Goal: Navigation & Orientation: Find specific page/section

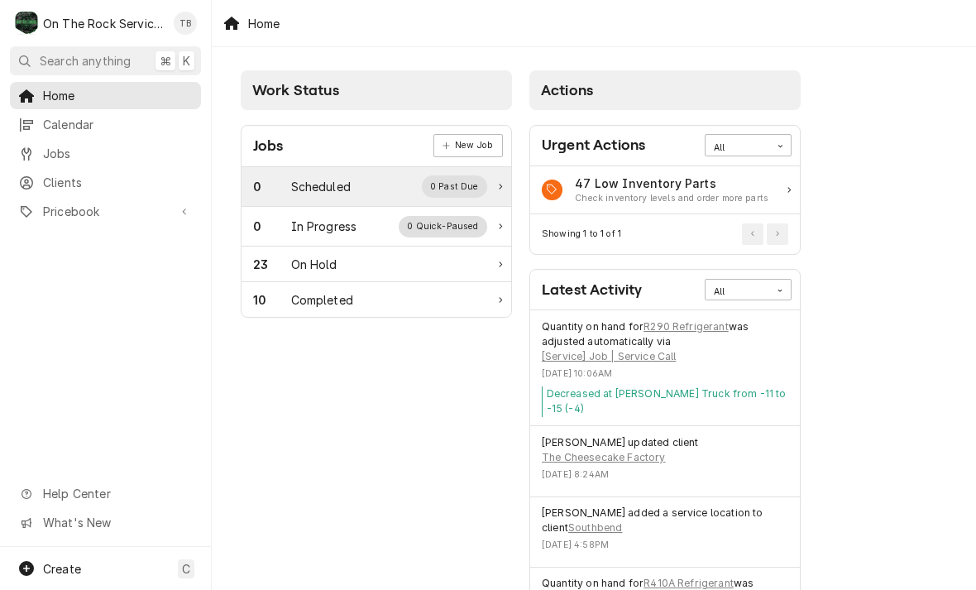
click at [330, 193] on div "Scheduled" at bounding box center [321, 186] width 60 height 17
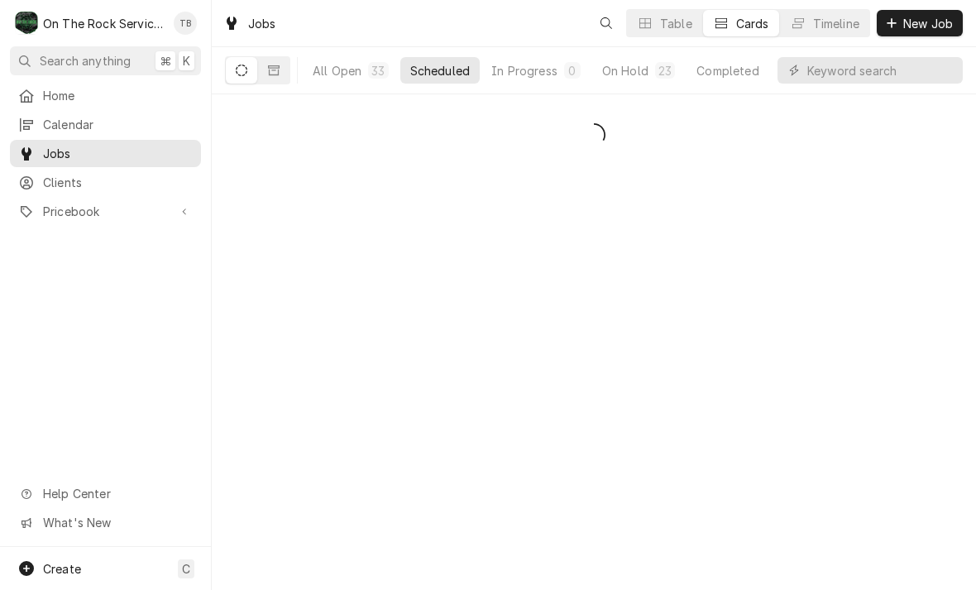
click at [334, 235] on div "Date — Time — Duration — Labels No labels Reason For Call Not mentioned" at bounding box center [594, 341] width 764 height 495
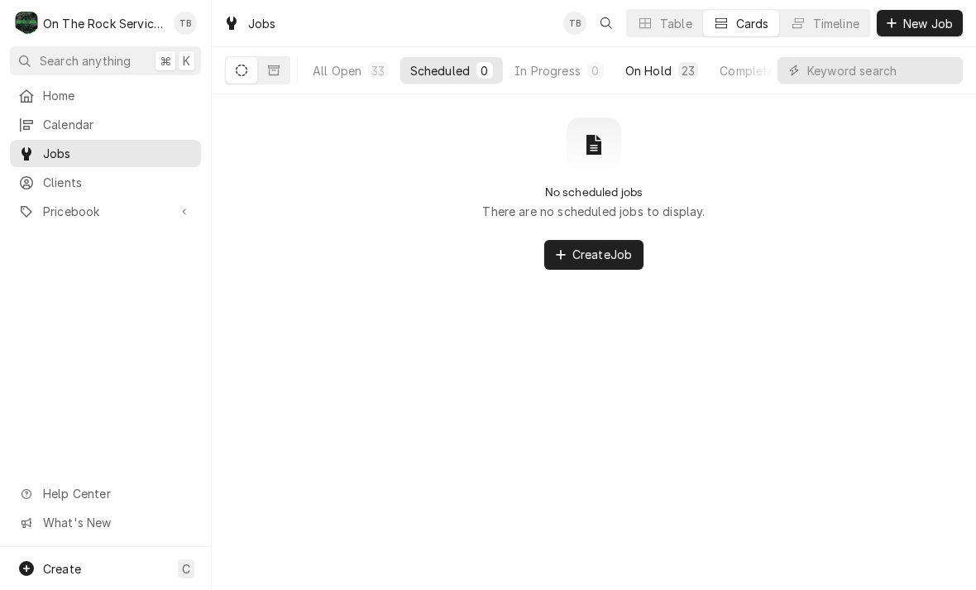
click at [661, 69] on div "On Hold" at bounding box center [648, 70] width 46 height 17
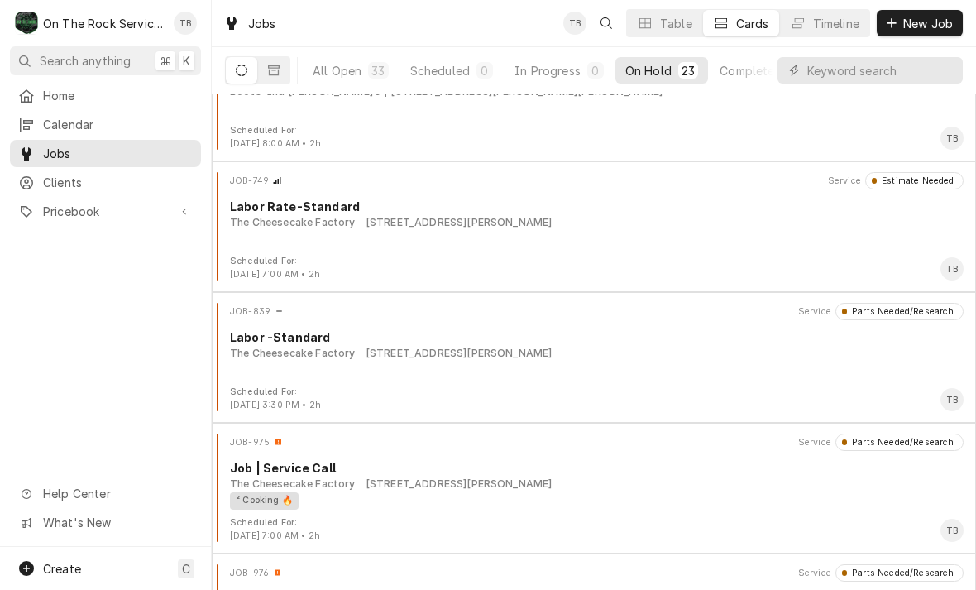
scroll to position [458, 0]
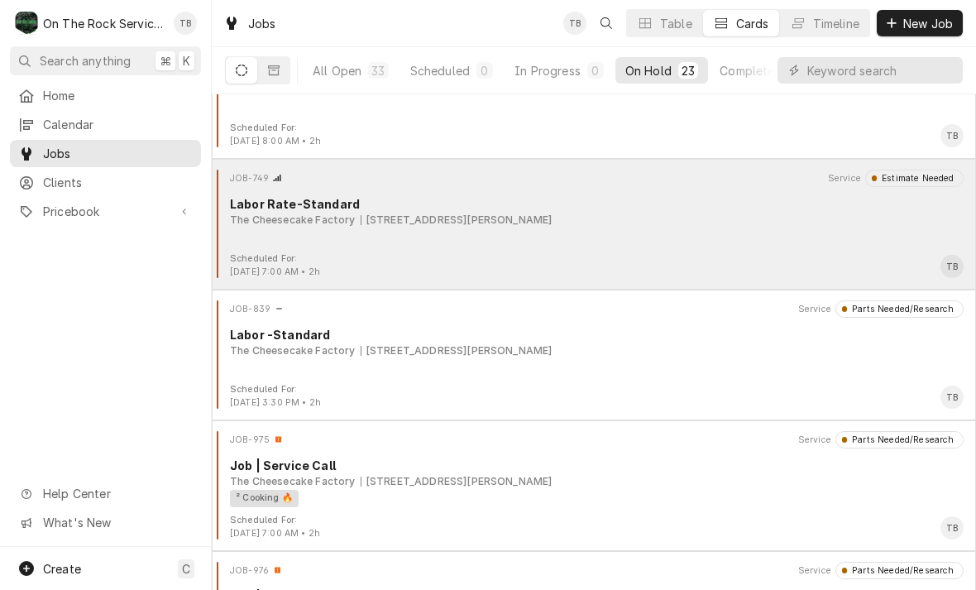
click at [708, 241] on div "JOB-749 Service Estimate Needed Labor Rate-Standard The Cheesecake Factory 700 …" at bounding box center [593, 211] width 751 height 83
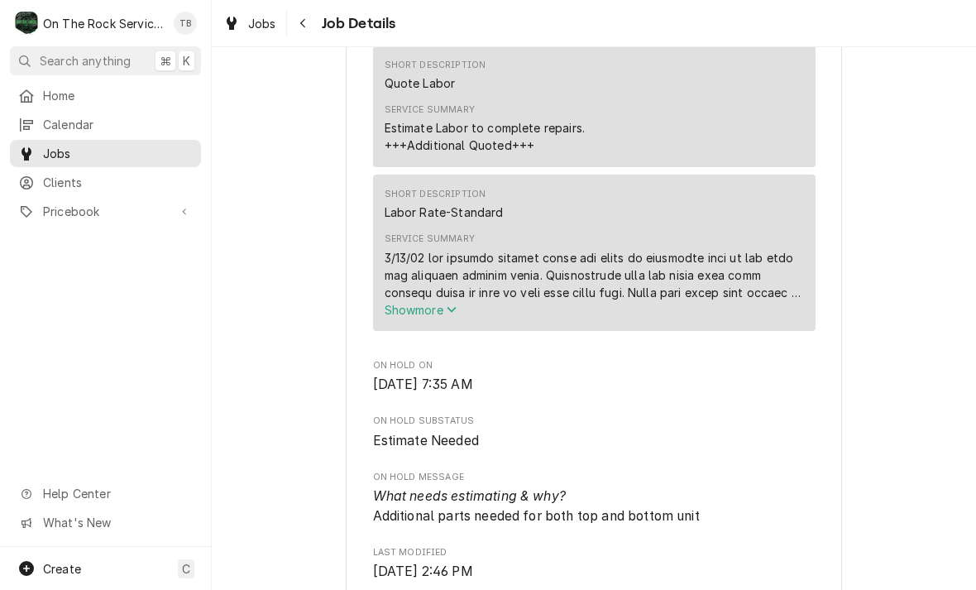
scroll to position [870, 0]
click at [457, 313] on icon "Service Summary" at bounding box center [452, 308] width 10 height 12
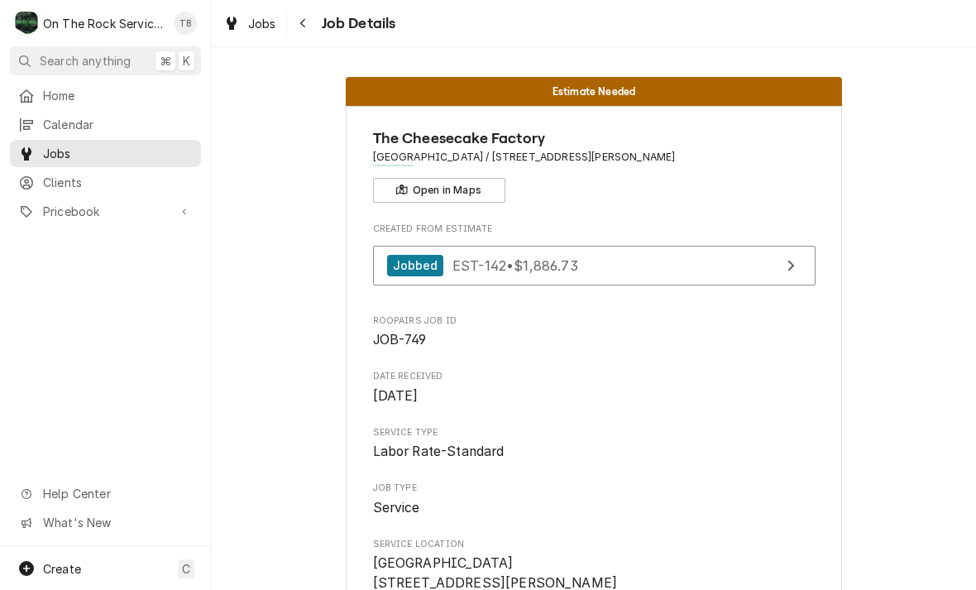
scroll to position [0, 0]
click at [309, 26] on div "Navigate back" at bounding box center [303, 23] width 17 height 17
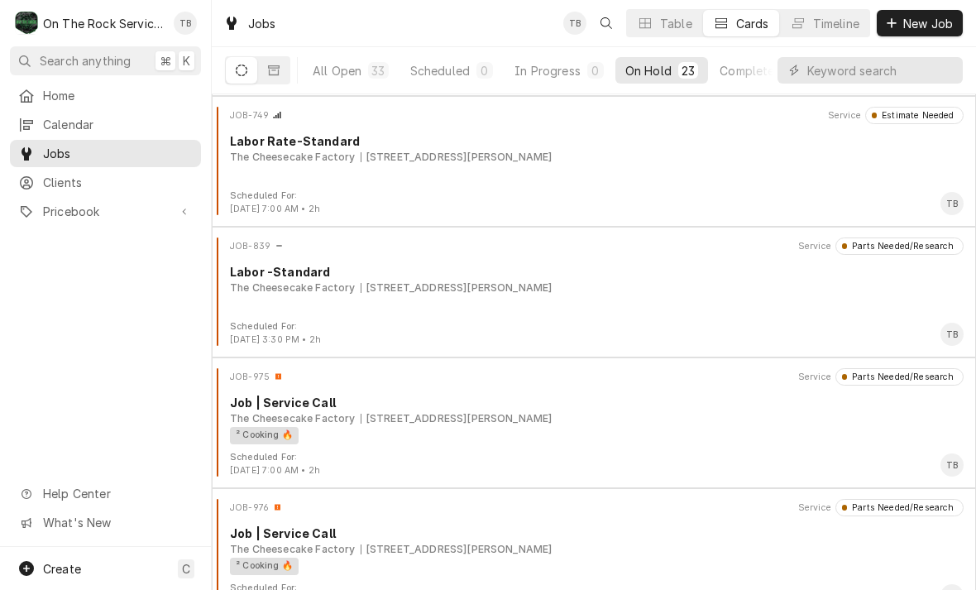
scroll to position [575, 0]
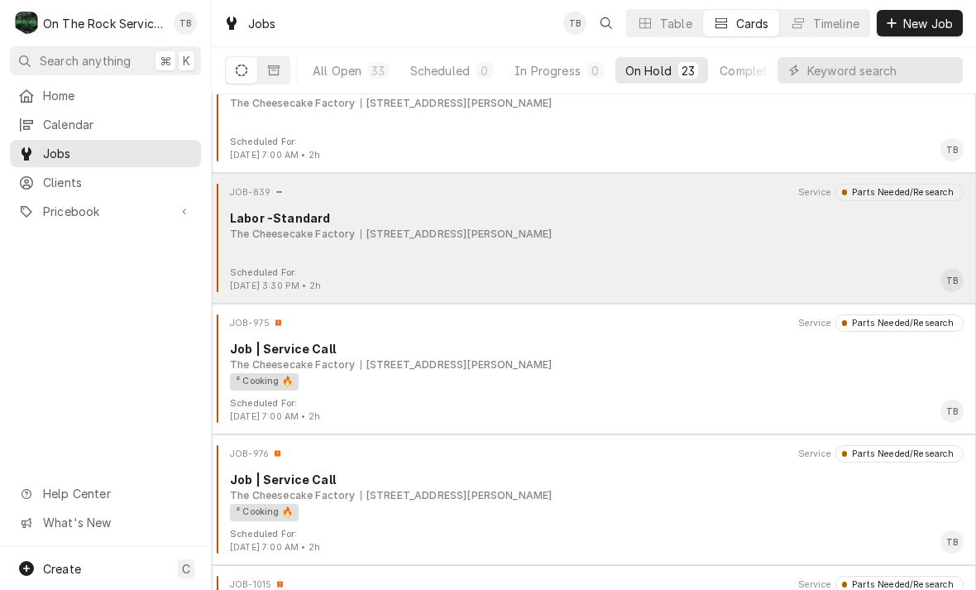
click at [608, 265] on div "JOB-839 Service Parts Needed/Research Labor -Standard The Cheesecake Factory 70…" at bounding box center [593, 225] width 751 height 83
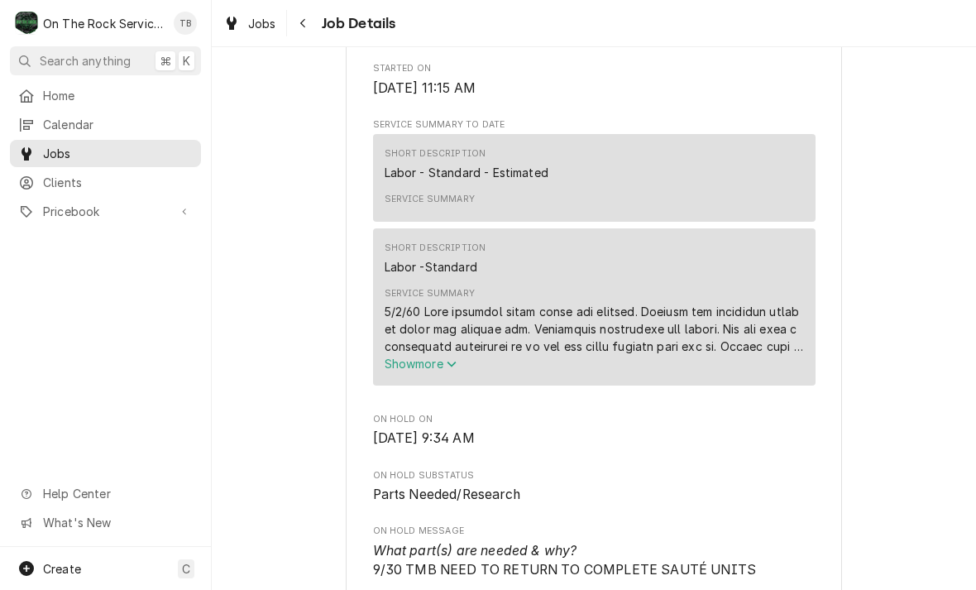
scroll to position [690, 0]
click at [444, 371] on button "Show more" at bounding box center [594, 361] width 419 height 17
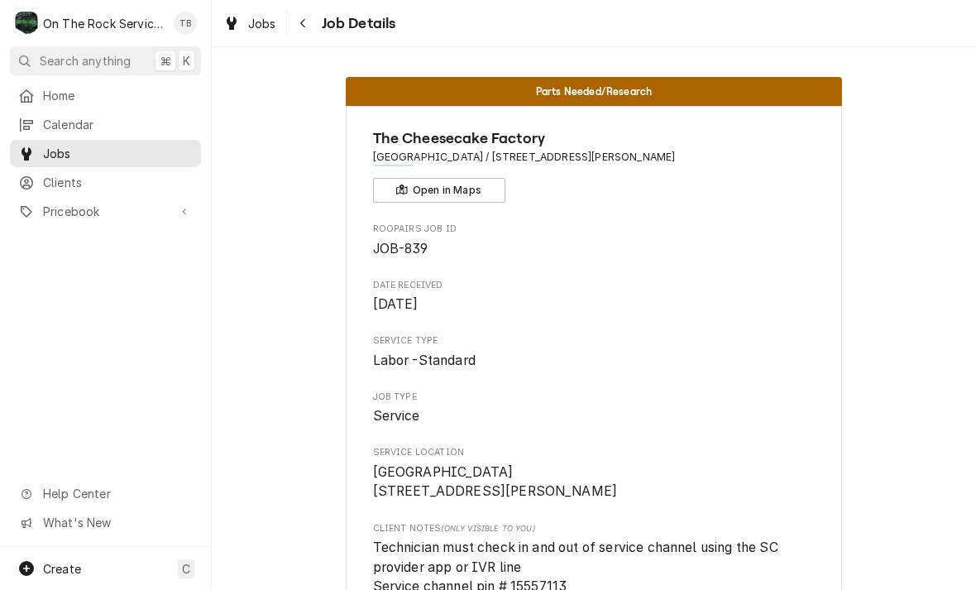
scroll to position [-2, 0]
click at [304, 23] on icon "Navigate back" at bounding box center [302, 23] width 7 height 12
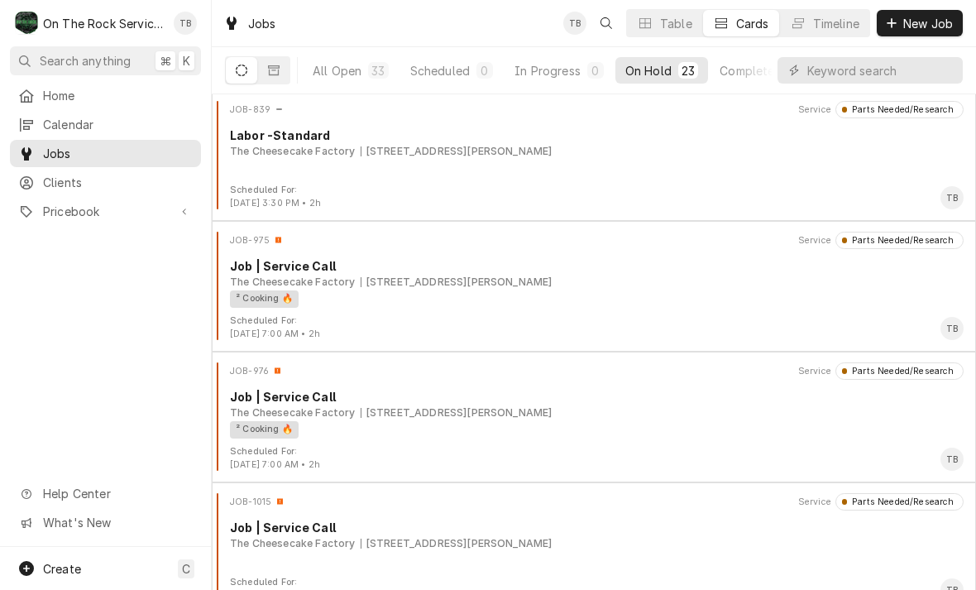
scroll to position [658, 0]
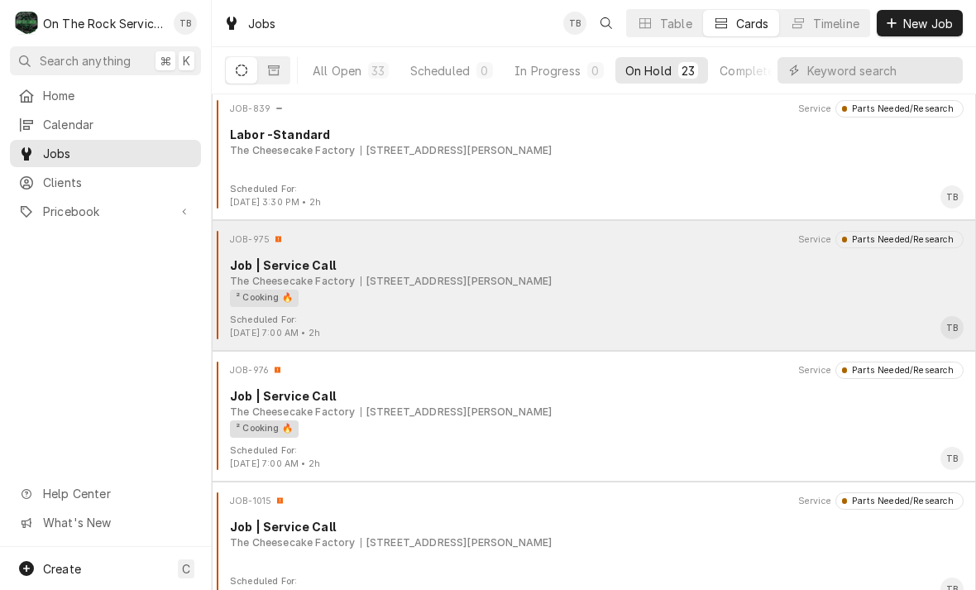
click at [661, 303] on div "² Cooking 🔥" at bounding box center [591, 297] width 722 height 17
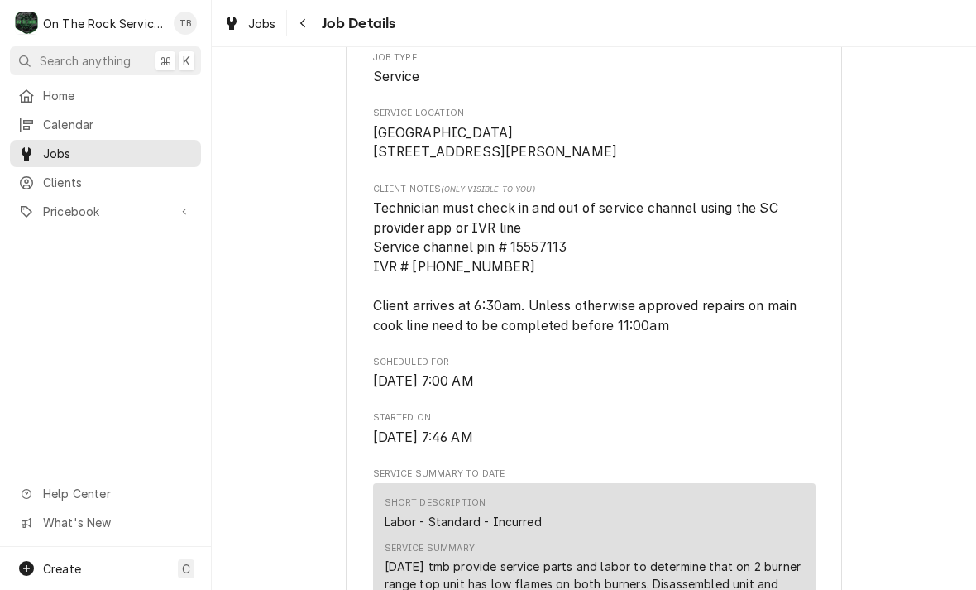
scroll to position [399, 0]
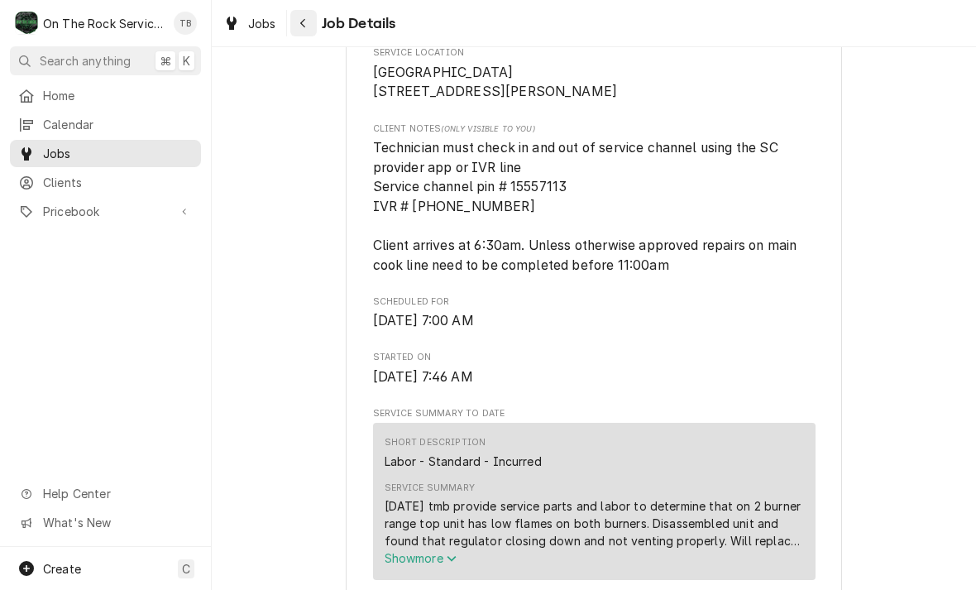
click at [313, 30] on button "Navigate back" at bounding box center [303, 23] width 26 height 26
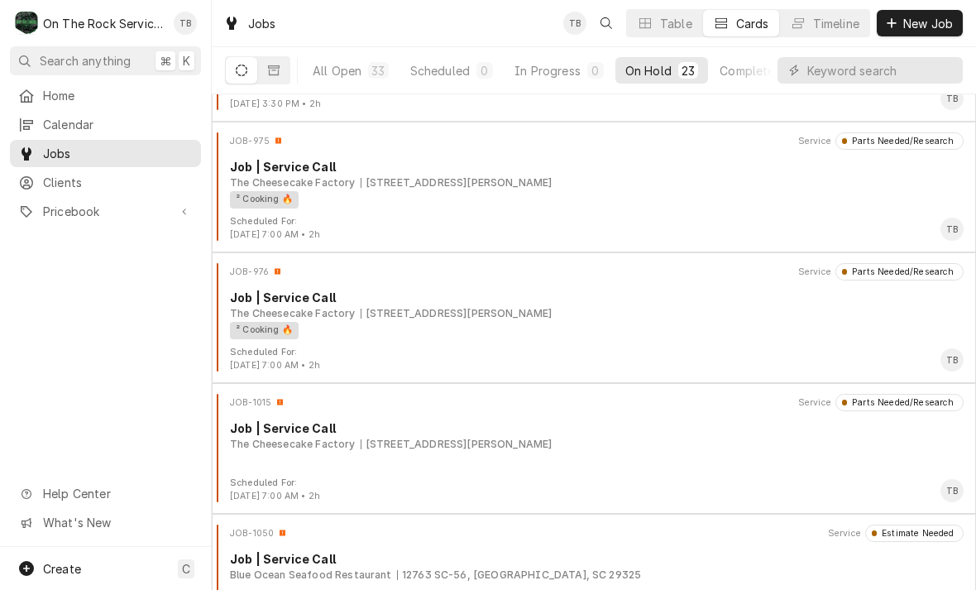
scroll to position [763, 0]
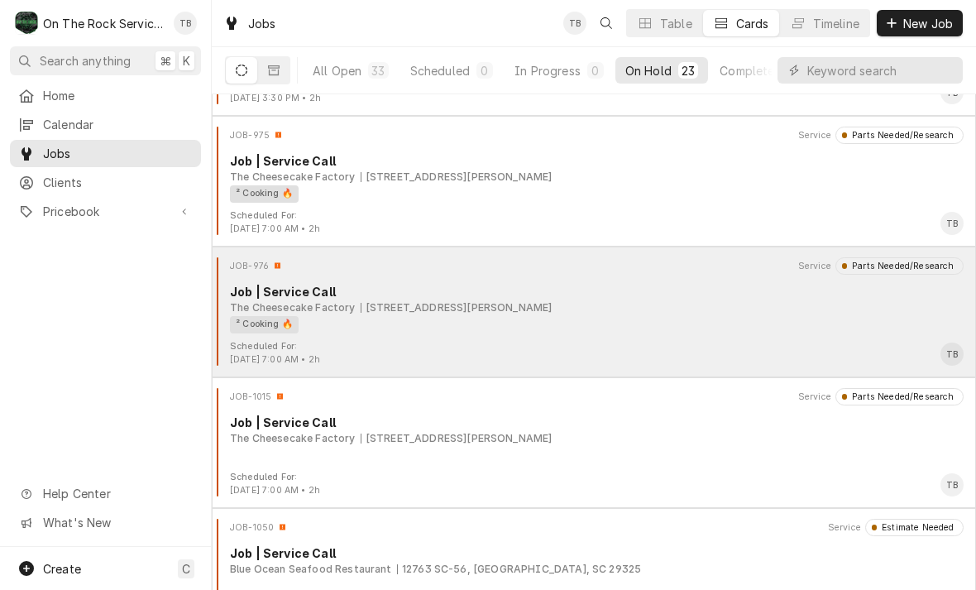
click at [540, 327] on div "² Cooking 🔥" at bounding box center [591, 324] width 722 height 17
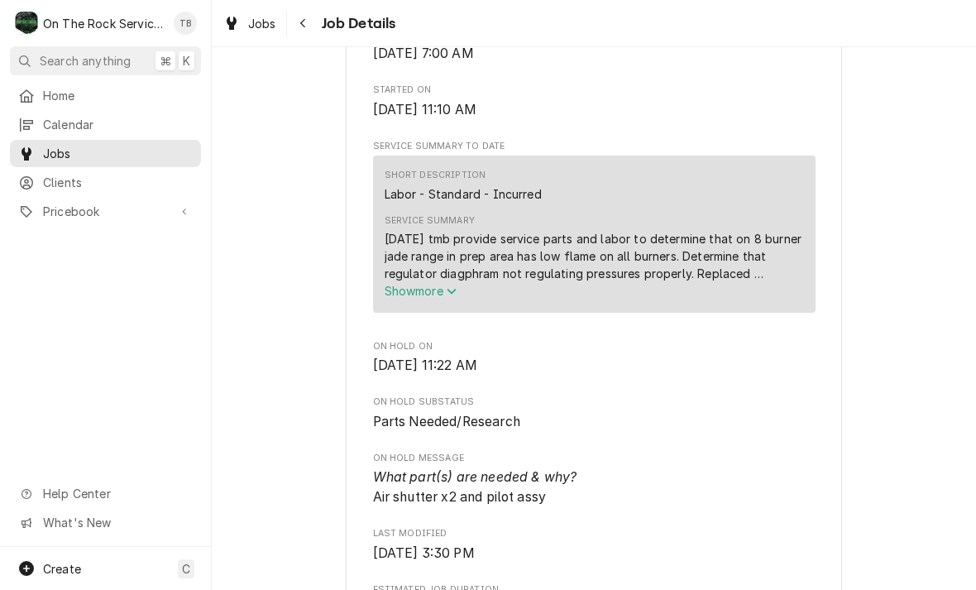
scroll to position [668, 0]
click at [310, 31] on div "Navigate back" at bounding box center [303, 23] width 17 height 17
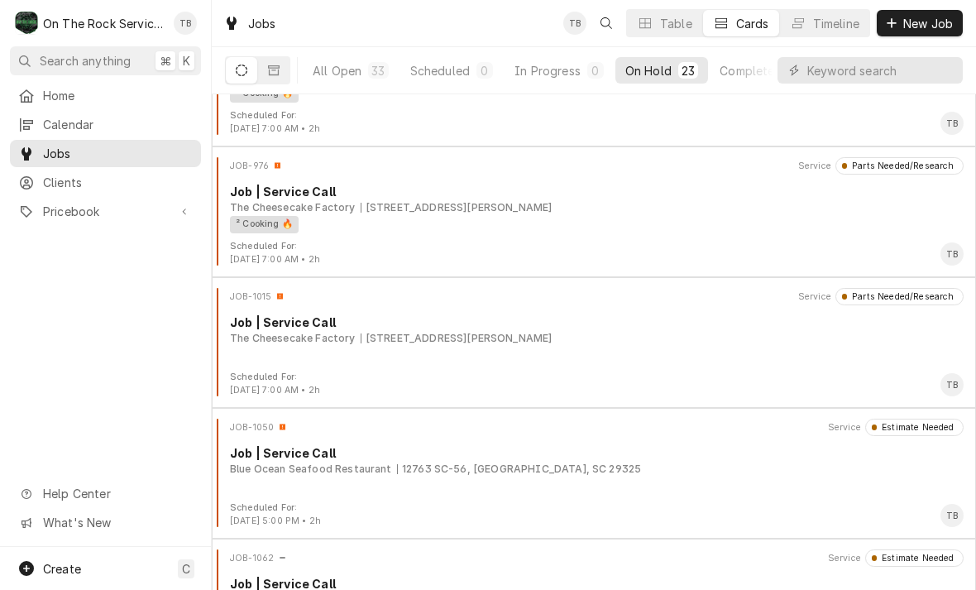
scroll to position [864, 0]
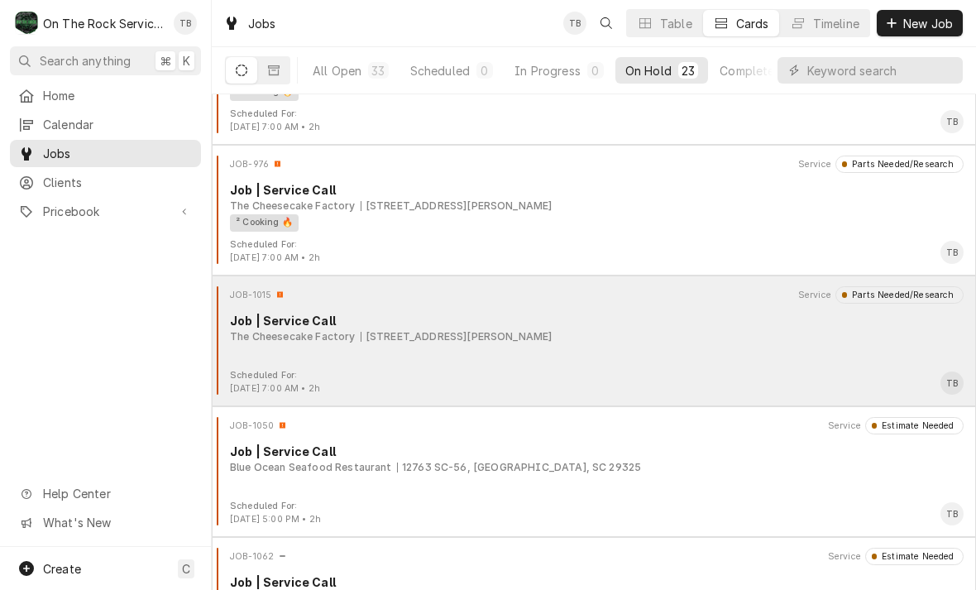
click at [613, 342] on div "The Cheesecake Factory [STREET_ADDRESS][PERSON_NAME]" at bounding box center [597, 336] width 734 height 15
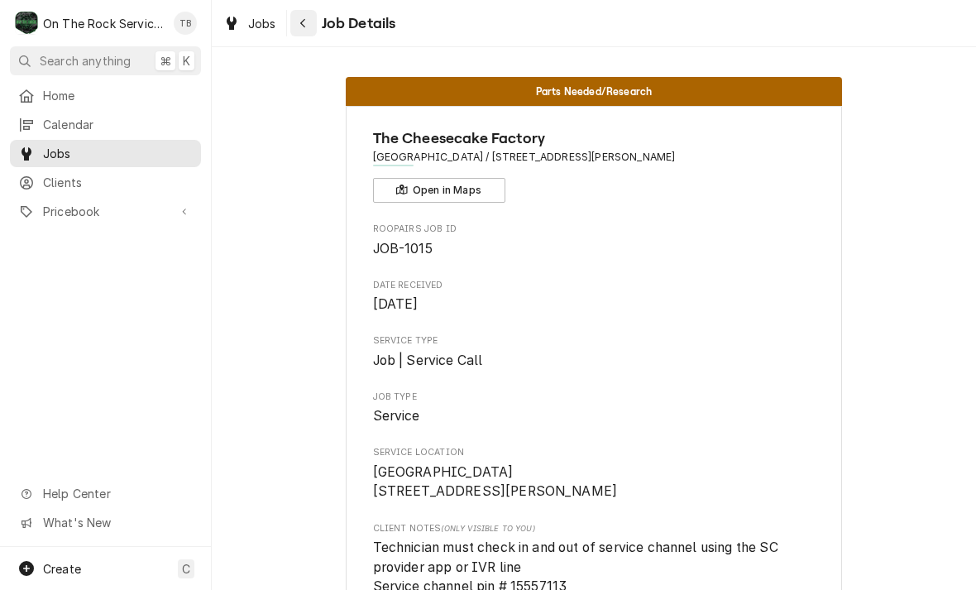
click at [313, 23] on button "Navigate back" at bounding box center [303, 23] width 26 height 26
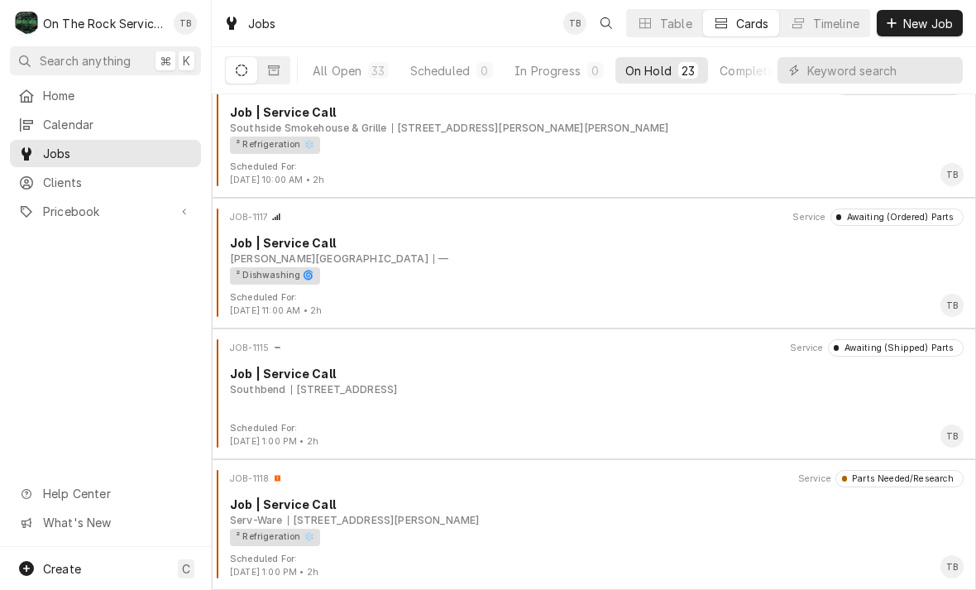
scroll to position [2510, 0]
click at [668, 70] on div "On Hold" at bounding box center [648, 70] width 46 height 17
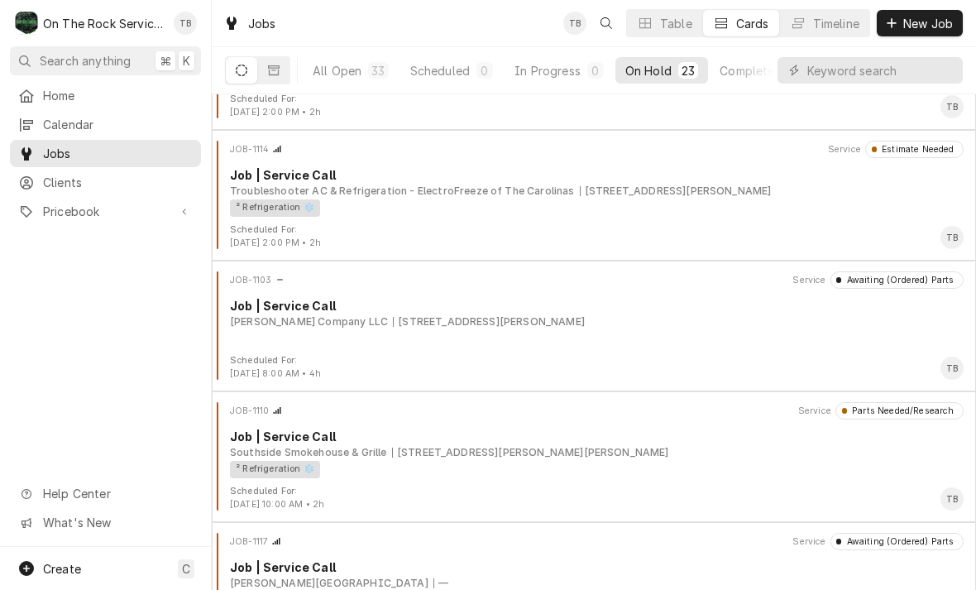
scroll to position [2187, 0]
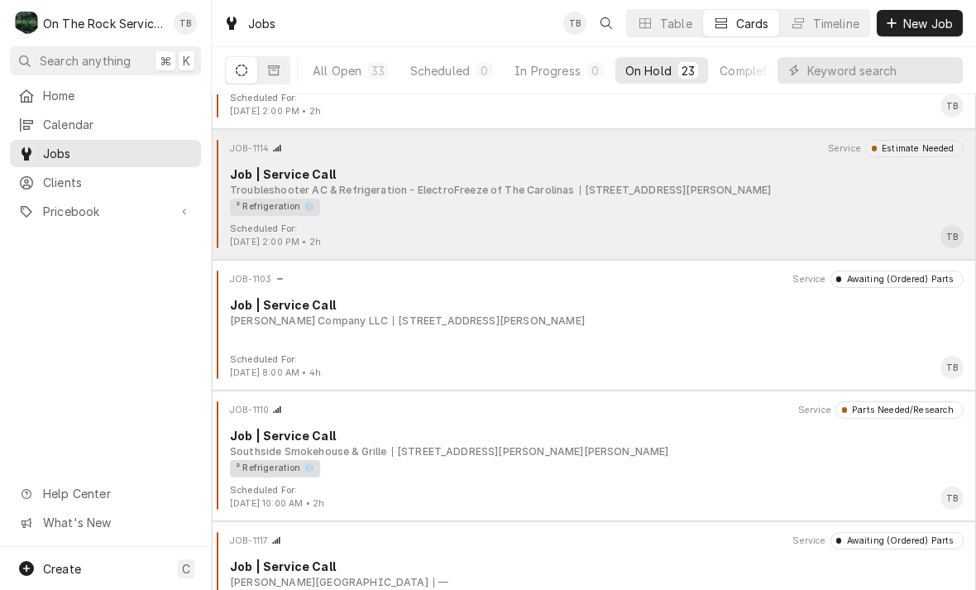
click at [733, 181] on div "Job | Service Call" at bounding box center [597, 173] width 734 height 17
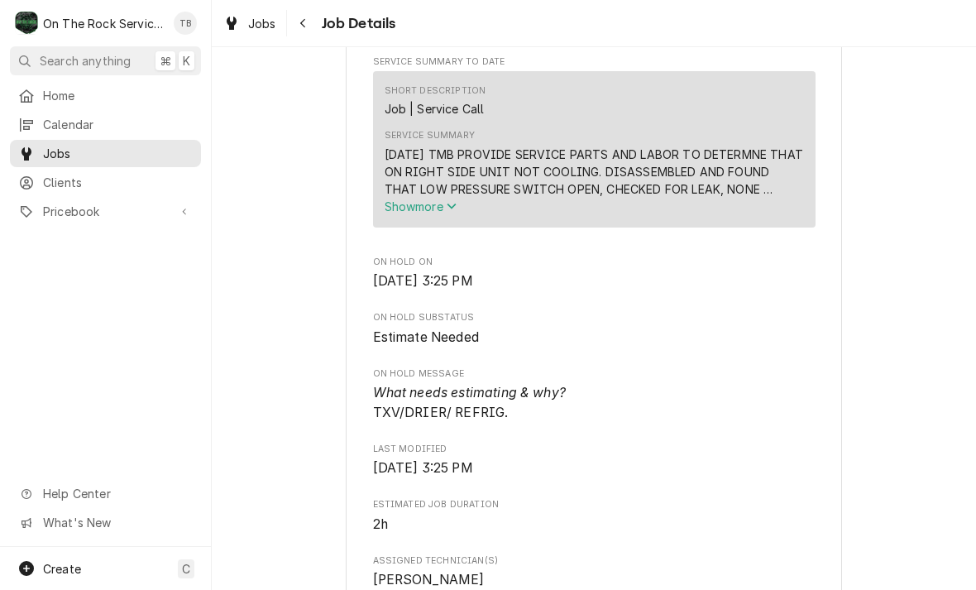
scroll to position [610, 0]
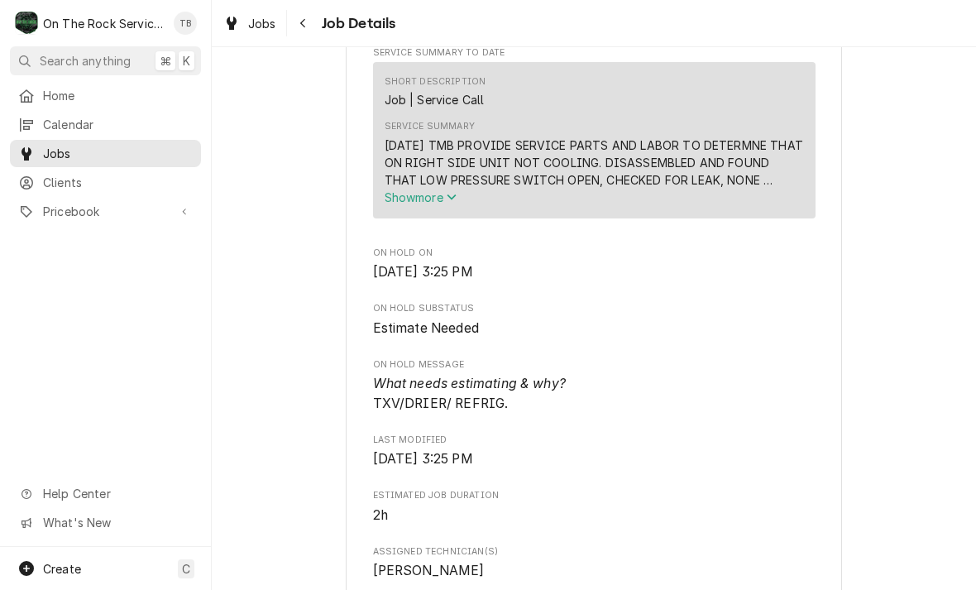
click at [445, 204] on span "Show more" at bounding box center [421, 197] width 73 height 14
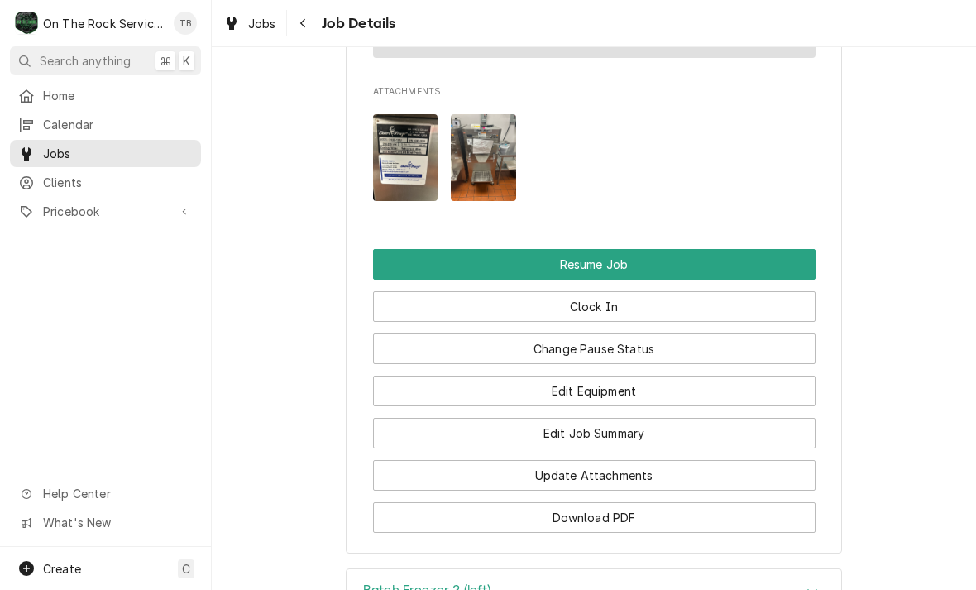
scroll to position [1926, 0]
